Goal: Information Seeking & Learning: Learn about a topic

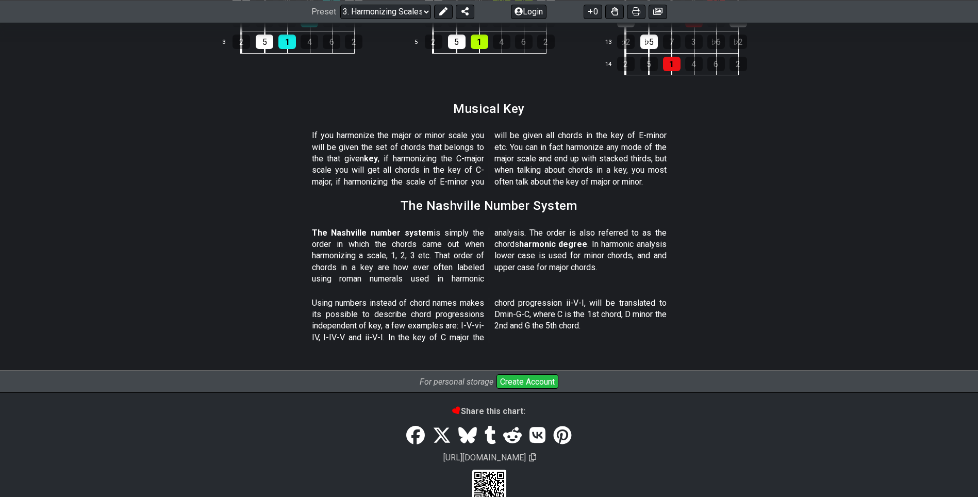
scroll to position [1175, 0]
